Goal: Transaction & Acquisition: Download file/media

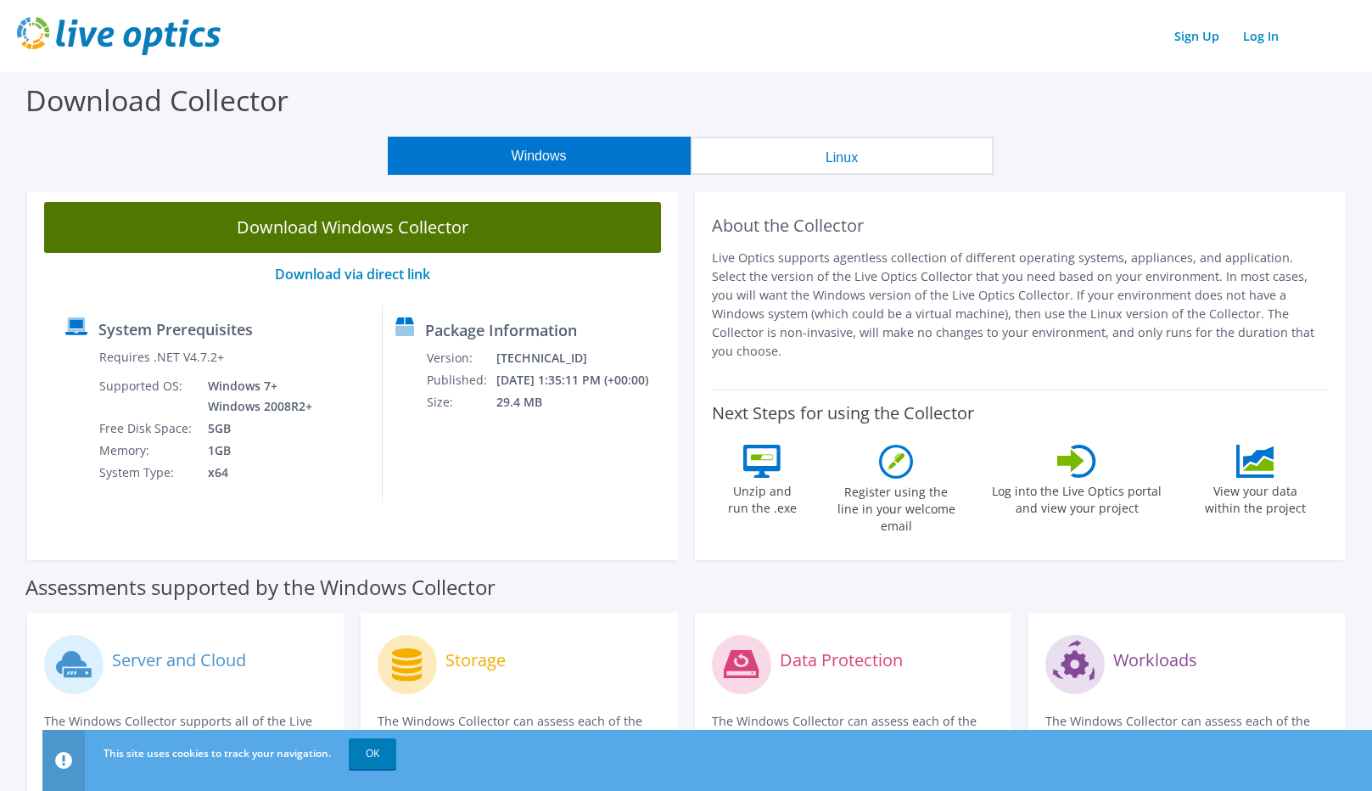
click at [392, 234] on link "Download Windows Collector" at bounding box center [352, 227] width 617 height 51
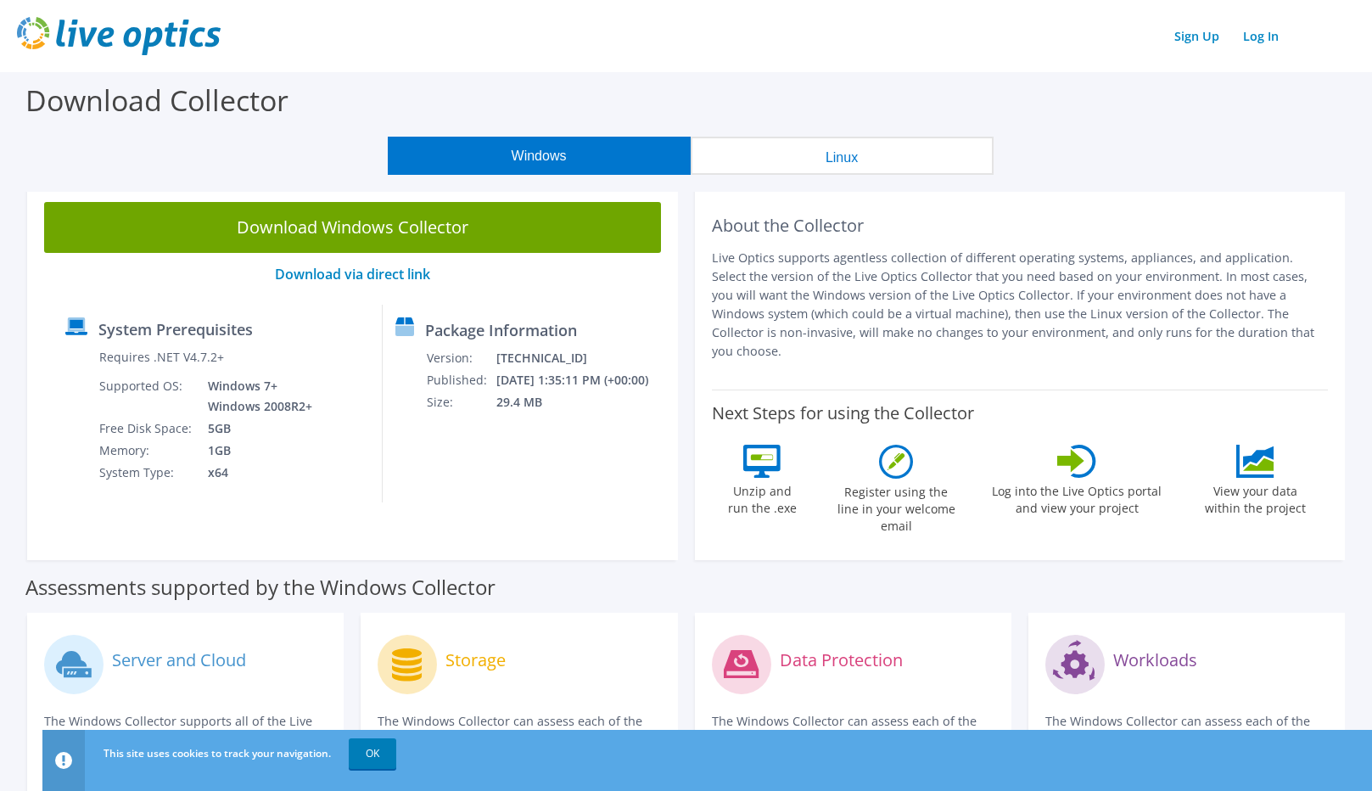
click at [861, 320] on p "Live Optics supports agentless collection of different operating systems, appli…" at bounding box center [1020, 305] width 617 height 112
drag, startPoint x: 211, startPoint y: 358, endPoint x: 151, endPoint y: 361, distance: 60.3
click at [151, 361] on label "Requires .NET V4.7.2+" at bounding box center [161, 357] width 125 height 17
copy label ".NET V4.7.2"
